Goal: Task Accomplishment & Management: Use online tool/utility

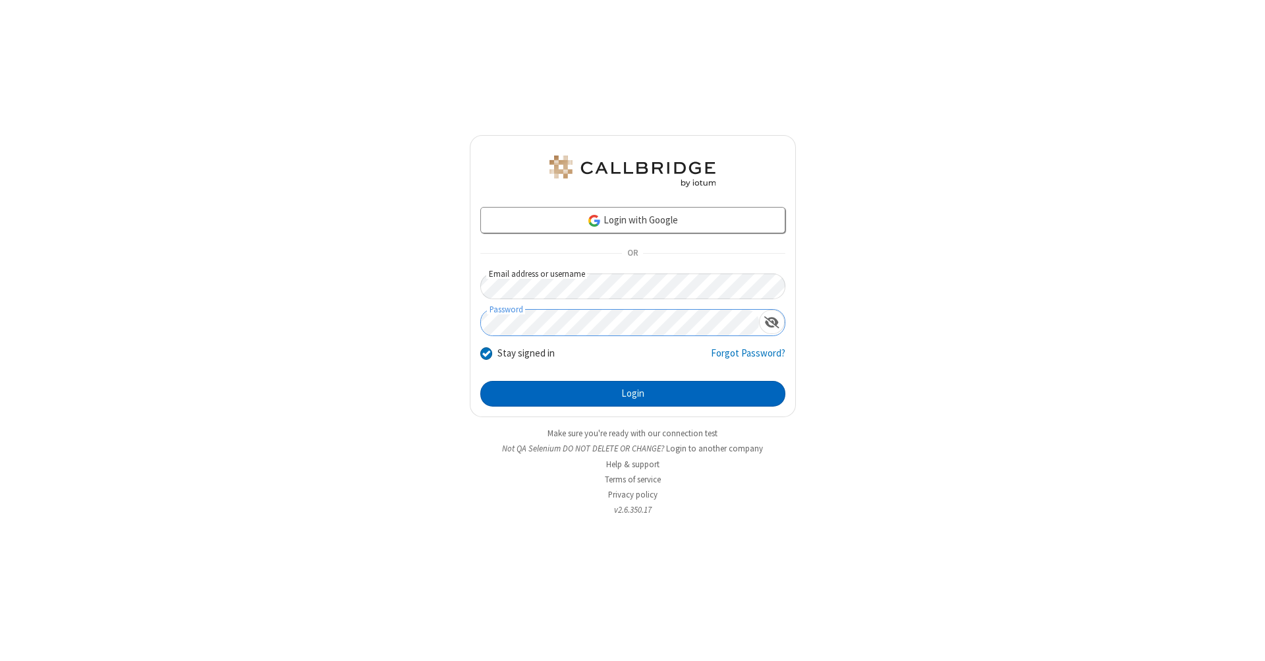
click at [632, 394] on button "Login" at bounding box center [632, 394] width 305 height 26
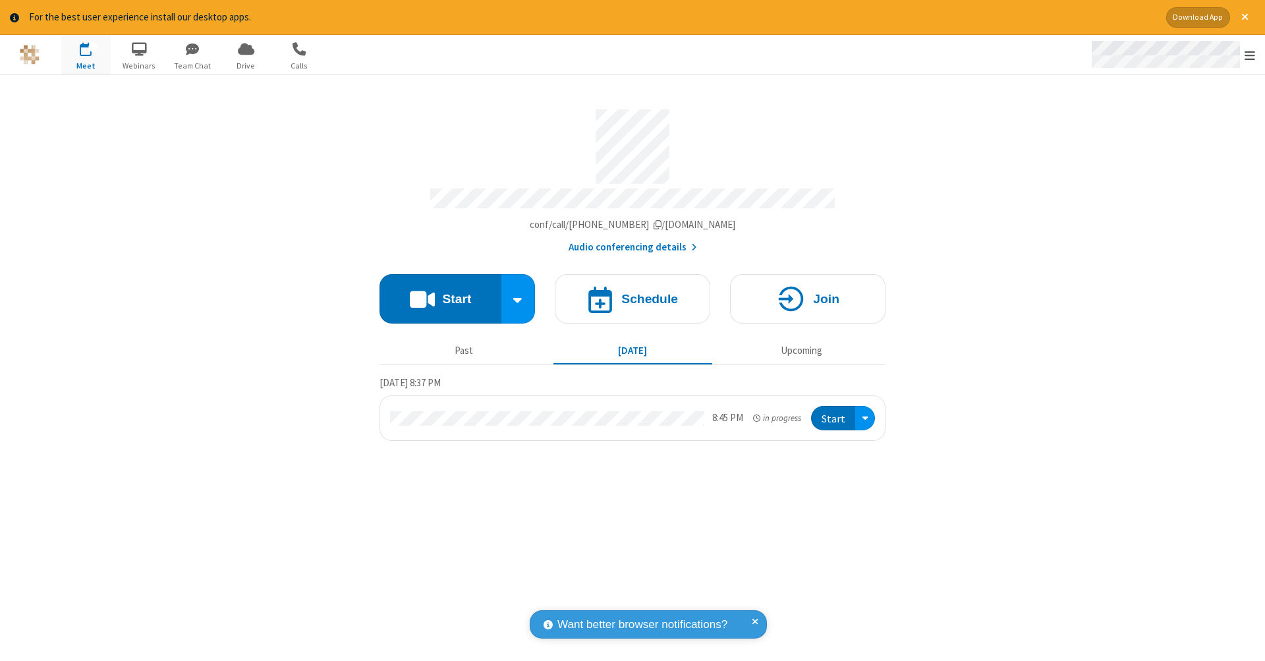
click at [1250, 55] on span "Open menu" at bounding box center [1249, 55] width 11 height 13
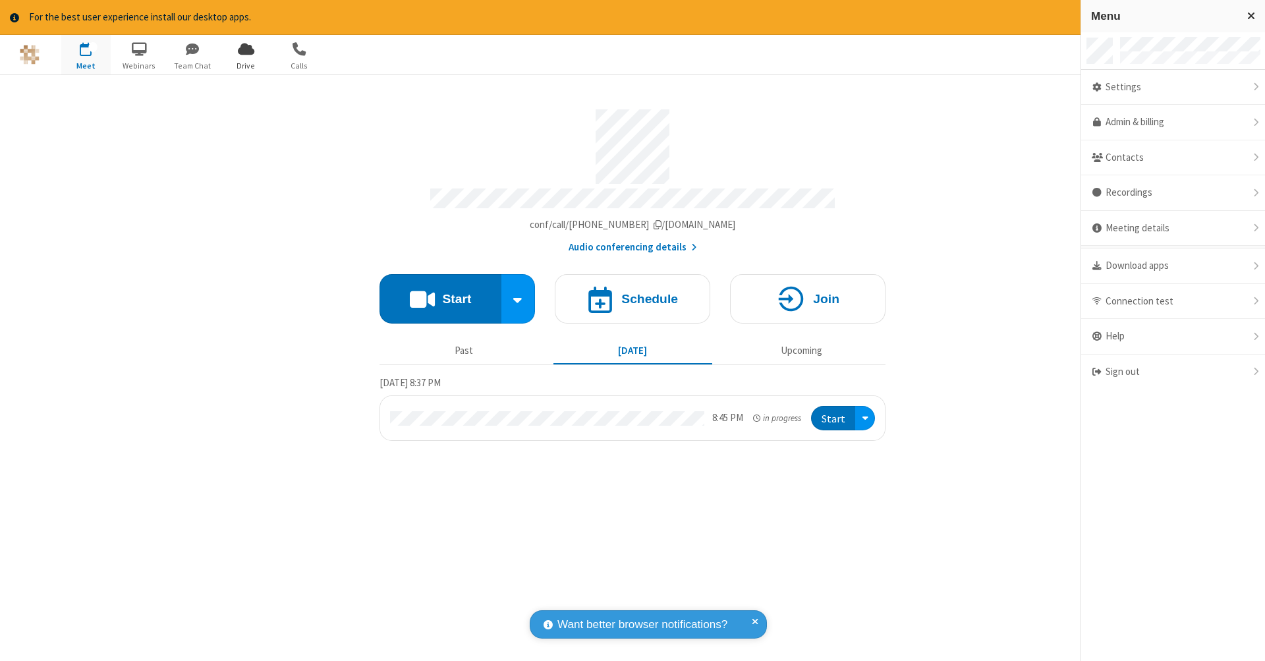
click at [246, 65] on span "Drive" at bounding box center [245, 66] width 49 height 12
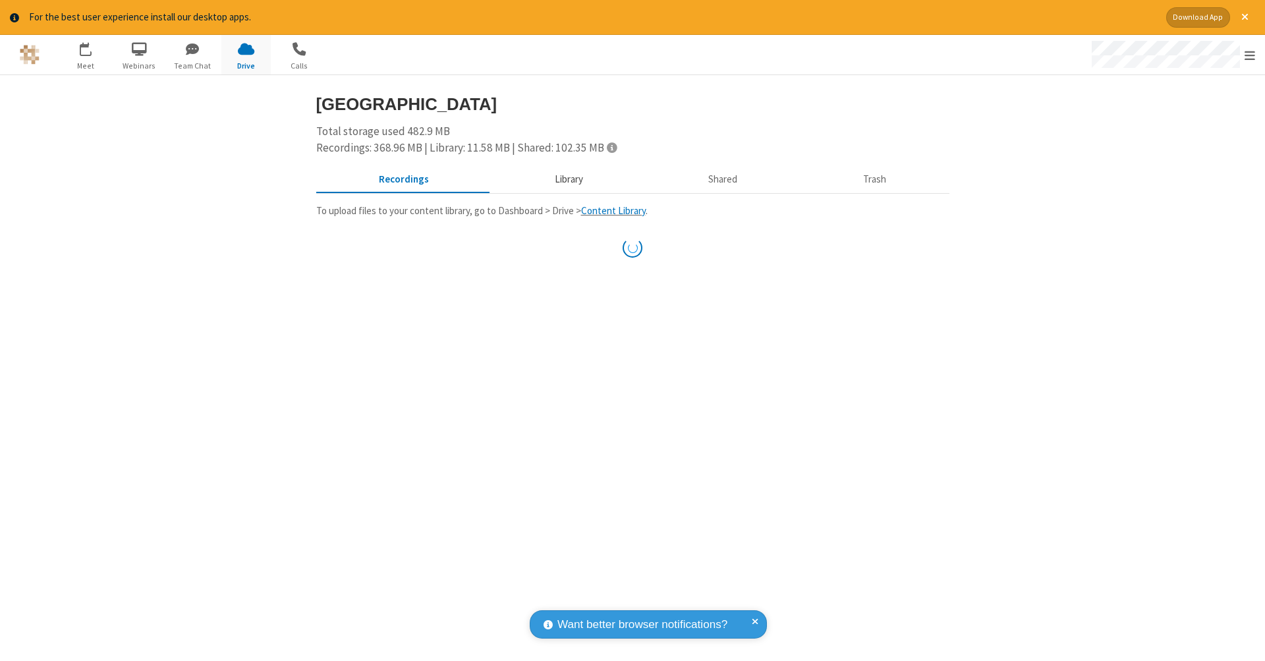
click at [566, 178] on button "Library" at bounding box center [568, 179] width 154 height 25
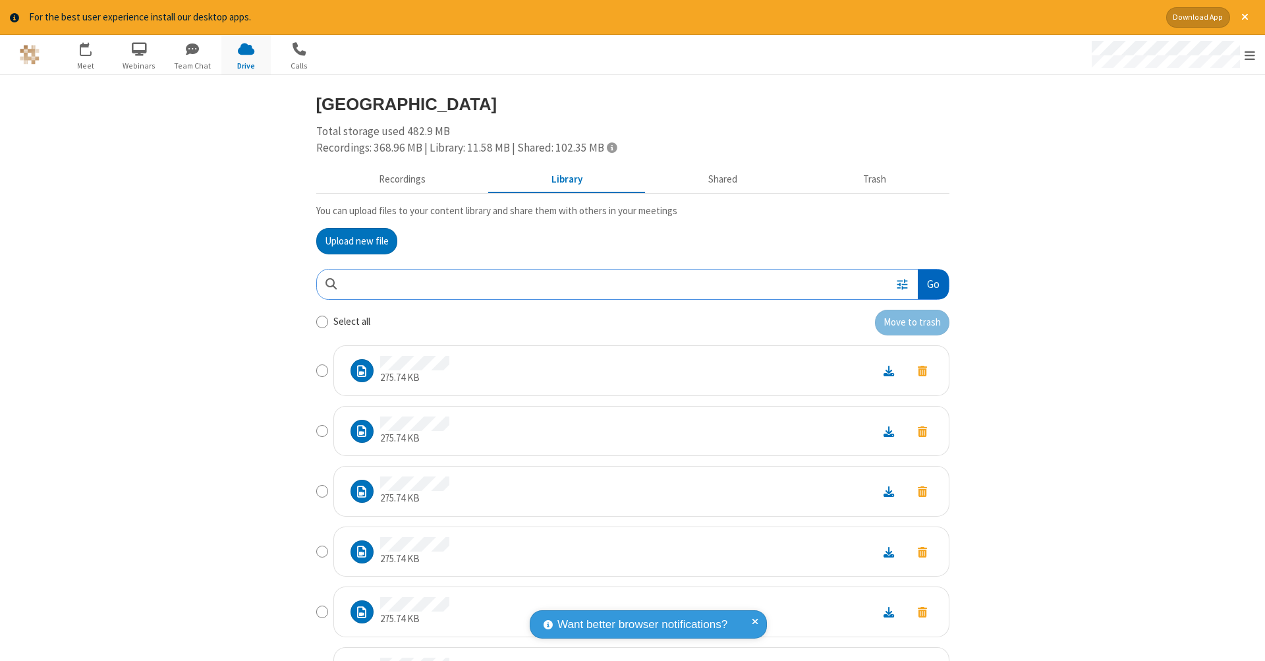
click at [927, 281] on button "Go" at bounding box center [933, 284] width 30 height 30
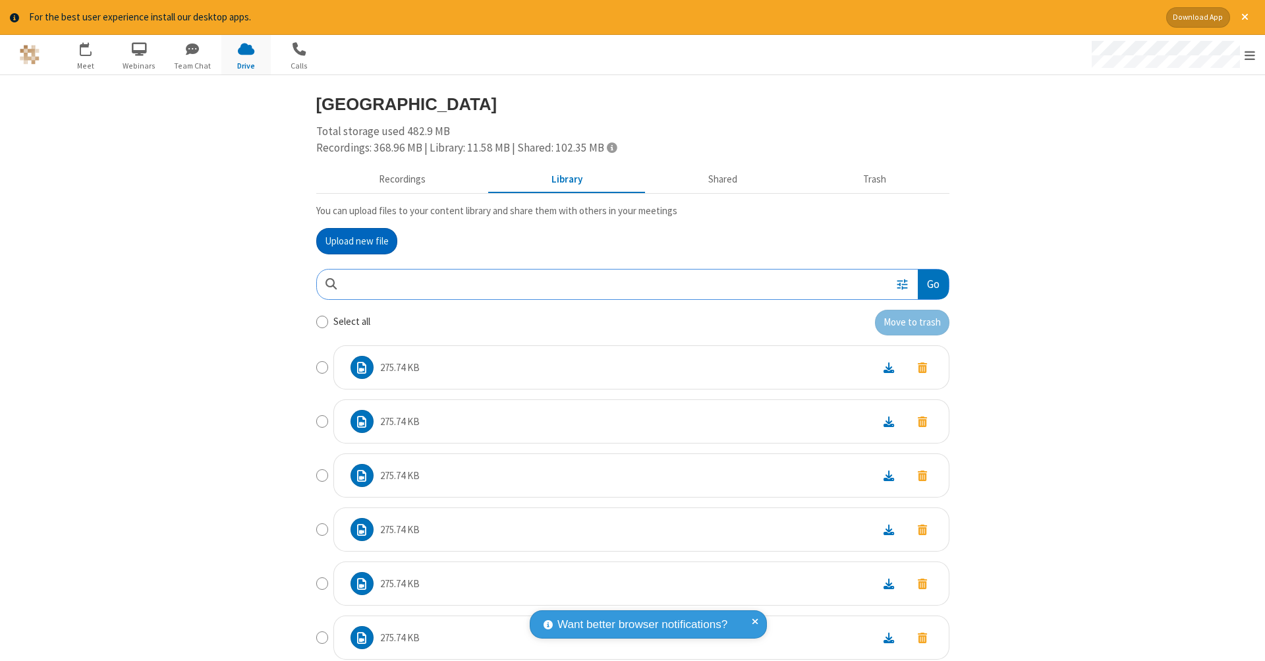
click at [351, 239] on button "Upload new file" at bounding box center [356, 241] width 81 height 26
